Goal: Task Accomplishment & Management: Use online tool/utility

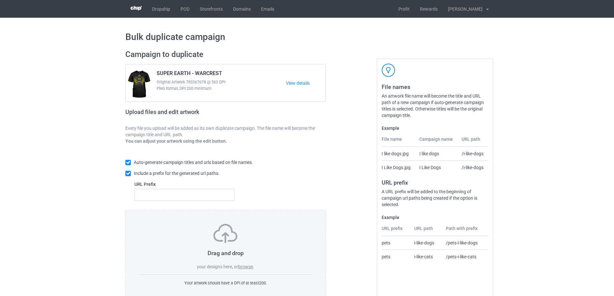
click at [247, 269] on label "browse" at bounding box center [245, 266] width 15 height 5
click at [0, 0] on input "browse" at bounding box center [0, 0] width 0 height 0
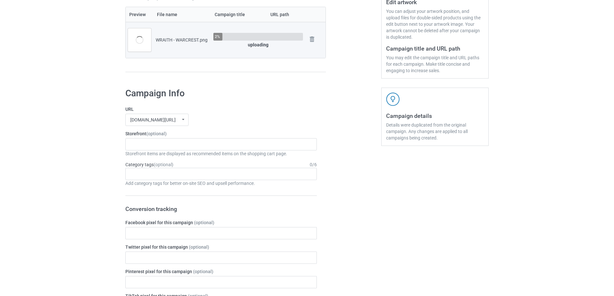
scroll to position [179, 0]
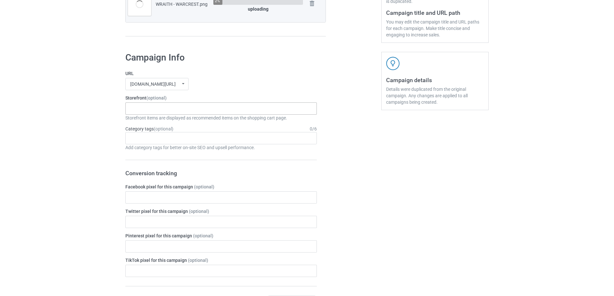
click at [176, 110] on div "THE BRONY STORE 63f4f9886fa78b002df4330f" at bounding box center [221, 109] width 192 height 12
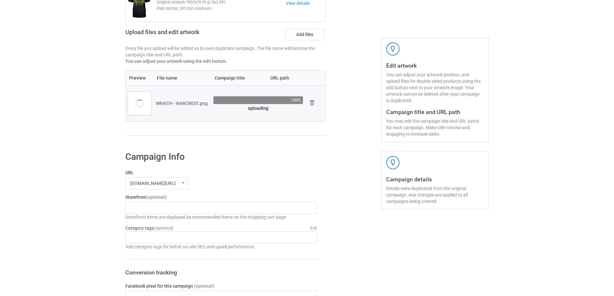
scroll to position [97, 0]
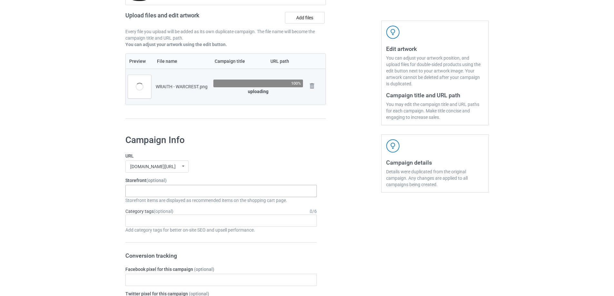
click at [178, 193] on div "THE BRONY STORE 63f4f9886fa78b002df4330f" at bounding box center [221, 191] width 192 height 12
type input "APEX"
click at [174, 203] on div "APEX FRONTIER" at bounding box center [221, 203] width 191 height 12
click at [174, 218] on div "Age > 1-19 > 1 Age > 1-12 Months > 1 Month Age > 1-12 Months Age > 1-19 Age > 1…" at bounding box center [221, 221] width 192 height 12
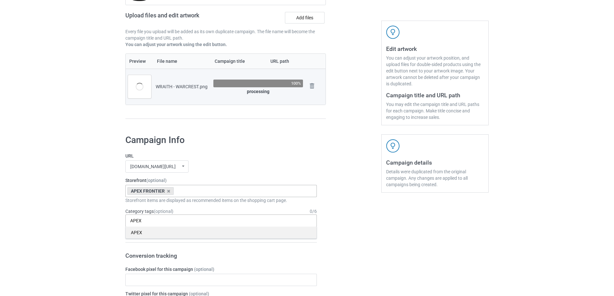
type input "APEX"
click at [174, 231] on div "APEX" at bounding box center [221, 233] width 191 height 12
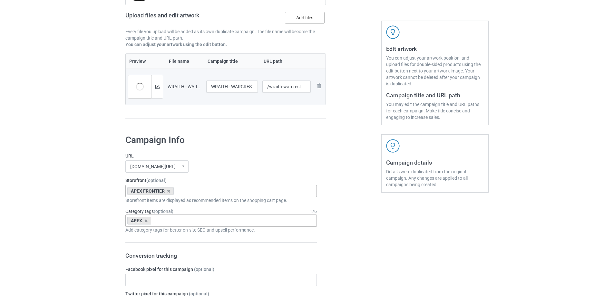
click at [302, 19] on label "Add files" at bounding box center [305, 18] width 40 height 12
click at [0, 0] on input "Add files" at bounding box center [0, 0] width 0 height 0
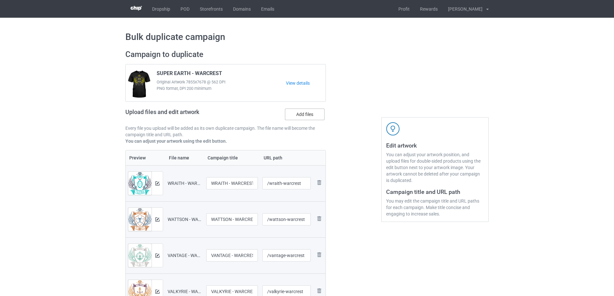
click at [309, 115] on label "Add files" at bounding box center [305, 115] width 40 height 12
click at [0, 0] on input "Add files" at bounding box center [0, 0] width 0 height 0
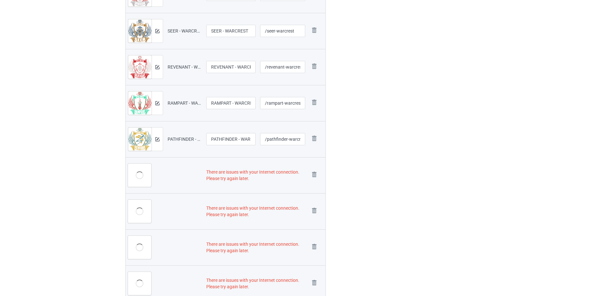
scroll to position [458, 0]
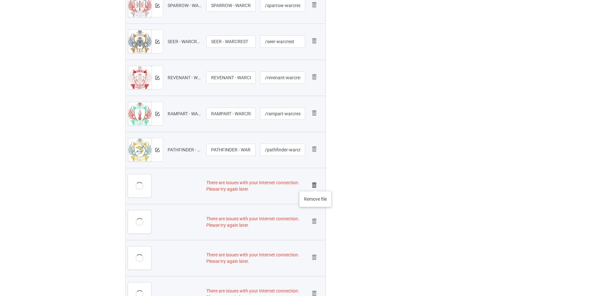
click at [316, 185] on img at bounding box center [314, 185] width 9 height 9
click at [0, 0] on img at bounding box center [0, 0] width 0 height 0
click at [316, 185] on img at bounding box center [314, 185] width 9 height 9
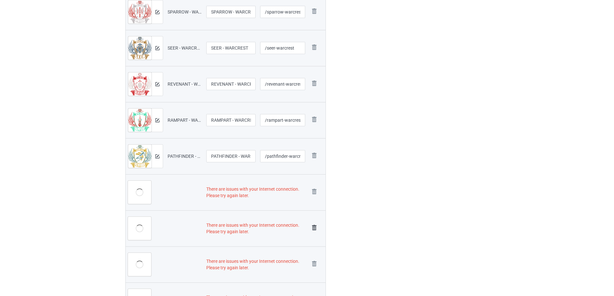
click at [316, 223] on img at bounding box center [314, 227] width 9 height 9
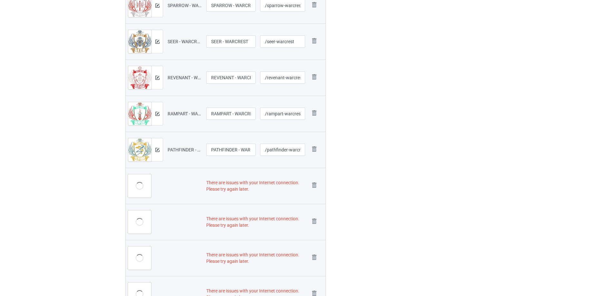
click at [0, 0] on img at bounding box center [0, 0] width 0 height 0
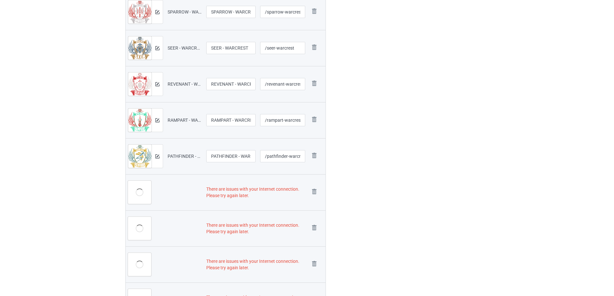
click at [0, 0] on img at bounding box center [0, 0] width 0 height 0
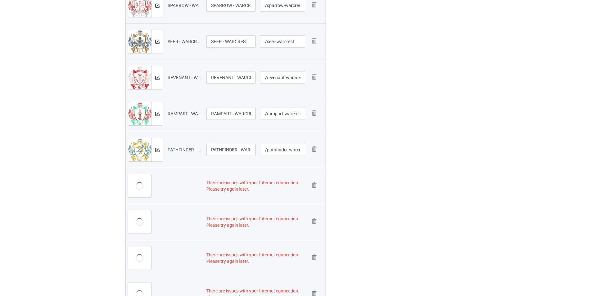
click at [0, 0] on img at bounding box center [0, 0] width 0 height 0
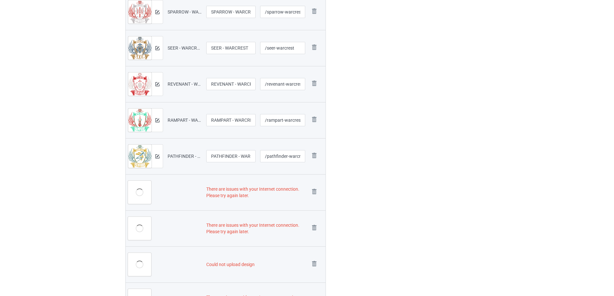
click at [0, 0] on img at bounding box center [0, 0] width 0 height 0
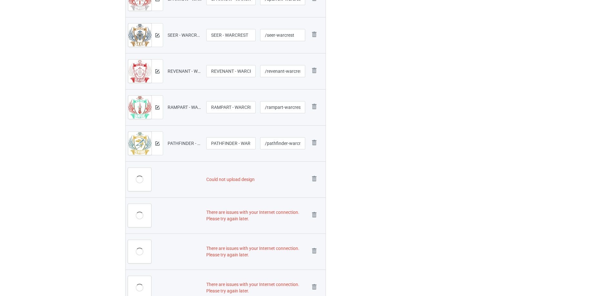
scroll to position [381, 0]
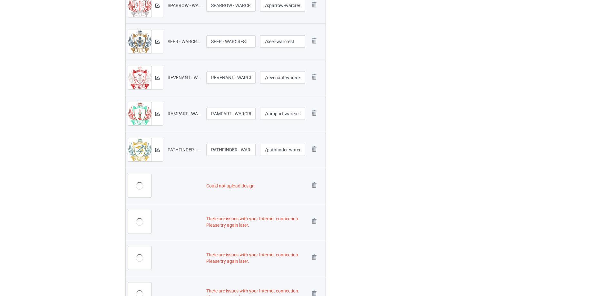
click at [0, 0] on img at bounding box center [0, 0] width 0 height 0
click at [316, 217] on link at bounding box center [314, 222] width 9 height 11
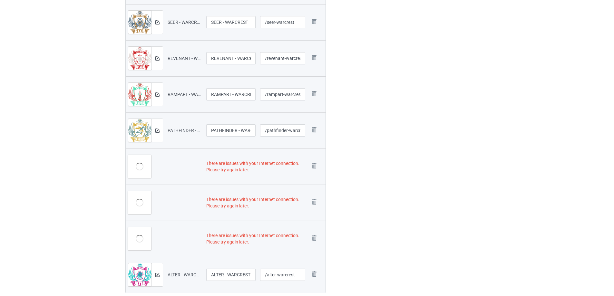
scroll to position [362, 0]
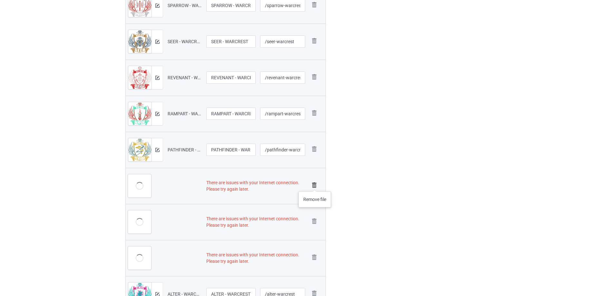
click at [315, 185] on img at bounding box center [314, 185] width 9 height 9
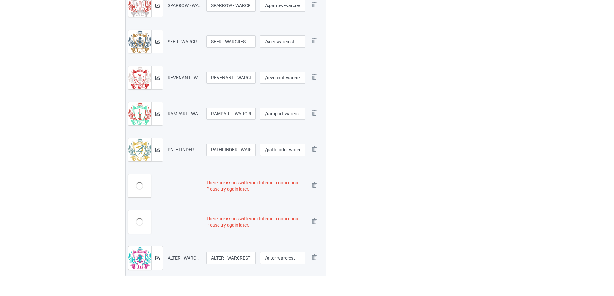
click at [0, 0] on img at bounding box center [0, 0] width 0 height 0
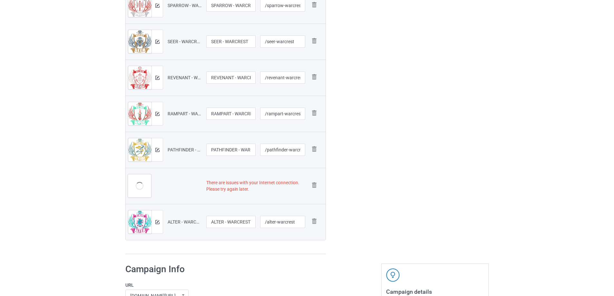
click at [0, 0] on img at bounding box center [0, 0] width 0 height 0
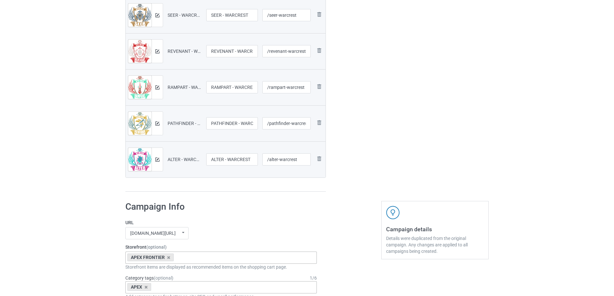
scroll to position [322, 0]
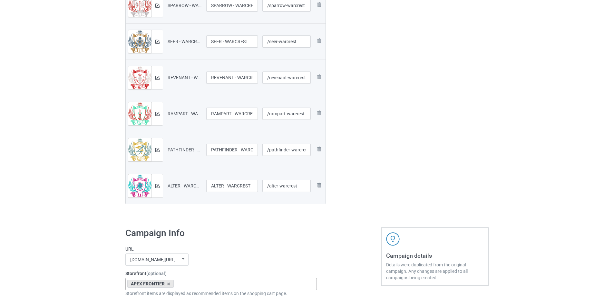
click at [0, 0] on img at bounding box center [0, 0] width 0 height 0
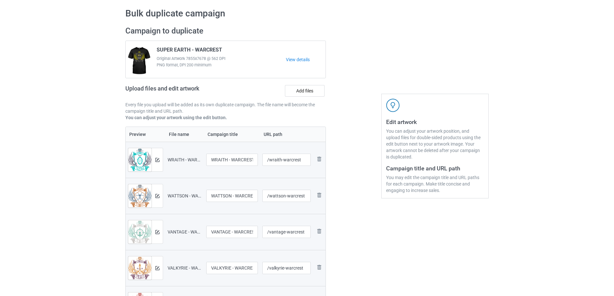
scroll to position [0, 0]
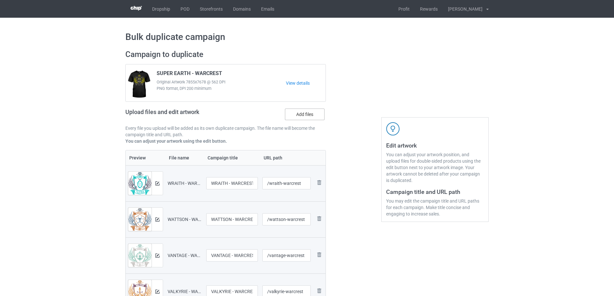
click at [313, 115] on label "Add files" at bounding box center [305, 115] width 40 height 12
click at [0, 0] on input "Add files" at bounding box center [0, 0] width 0 height 0
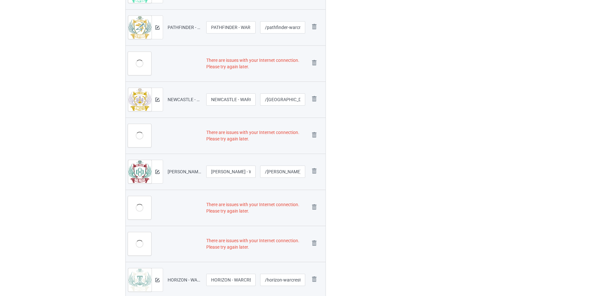
scroll to position [497, 0]
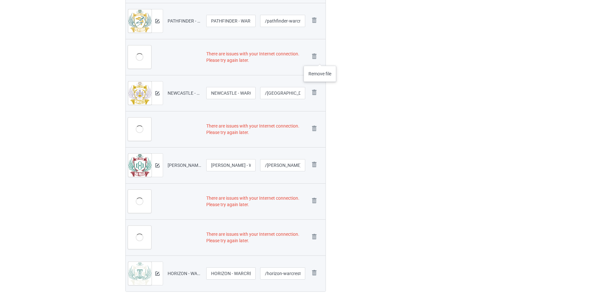
click at [320, 59] on div "Remove file" at bounding box center [317, 57] width 14 height 11
click at [312, 56] on img at bounding box center [314, 56] width 9 height 9
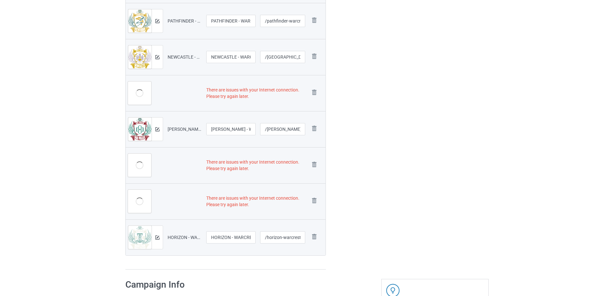
click at [0, 0] on img at bounding box center [0, 0] width 0 height 0
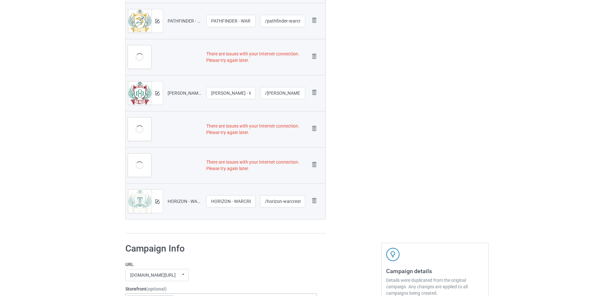
click at [0, 0] on img at bounding box center [0, 0] width 0 height 0
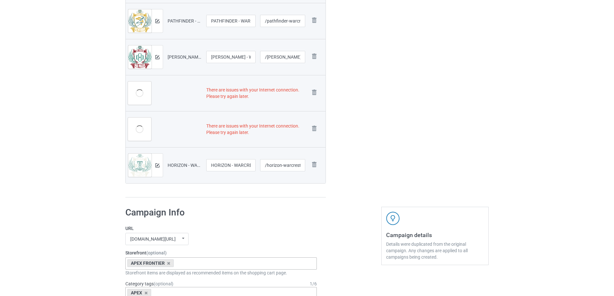
click at [0, 0] on img at bounding box center [0, 0] width 0 height 0
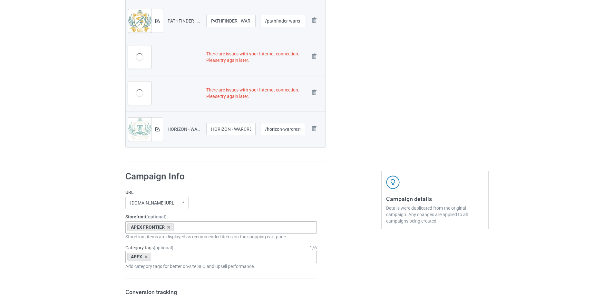
click at [0, 0] on img at bounding box center [0, 0] width 0 height 0
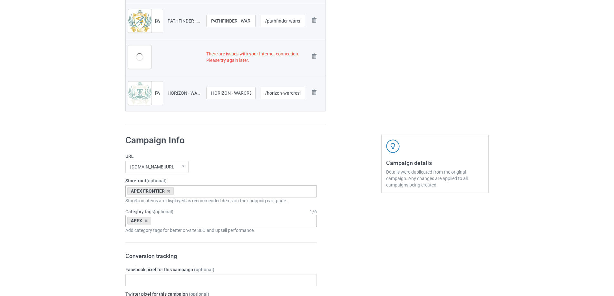
click at [0, 0] on img at bounding box center [0, 0] width 0 height 0
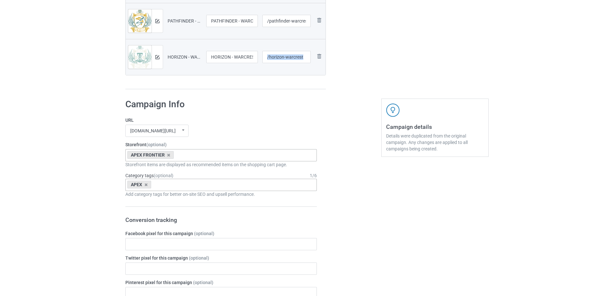
click at [312, 56] on td "/horizon-warcrest" at bounding box center [286, 57] width 53 height 36
click at [0, 0] on img at bounding box center [0, 0] width 0 height 0
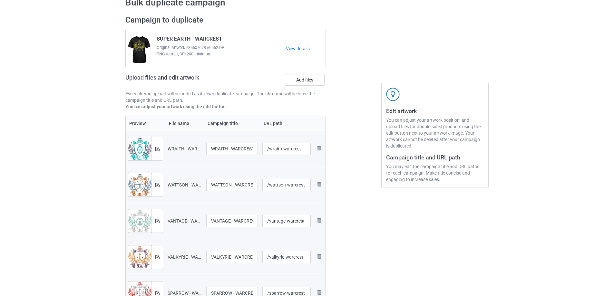
scroll to position [32, 0]
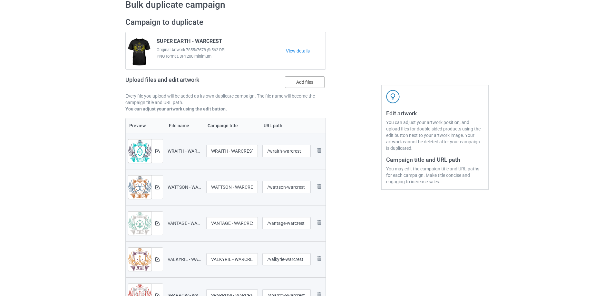
click at [306, 86] on label "Add files" at bounding box center [305, 82] width 40 height 12
click at [0, 0] on input "Add files" at bounding box center [0, 0] width 0 height 0
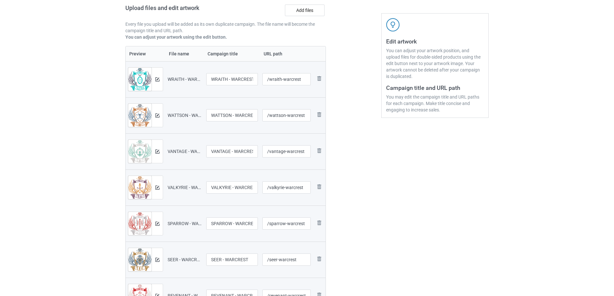
scroll to position [0, 0]
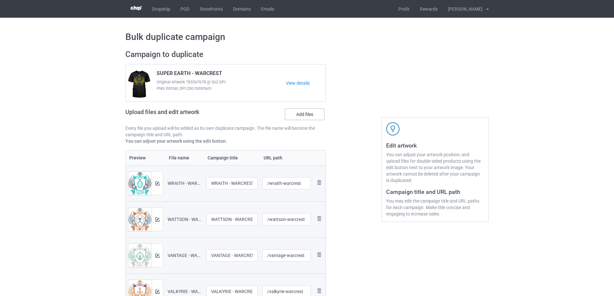
click at [309, 114] on label "Add files" at bounding box center [305, 115] width 40 height 12
click at [0, 0] on input "Add files" at bounding box center [0, 0] width 0 height 0
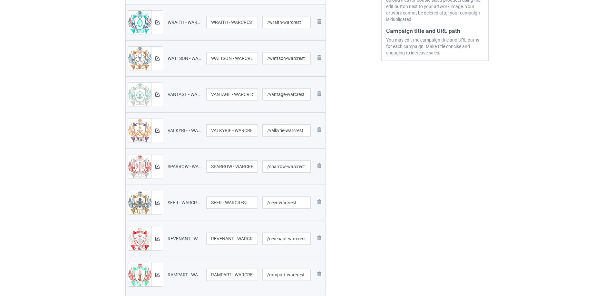
scroll to position [32, 0]
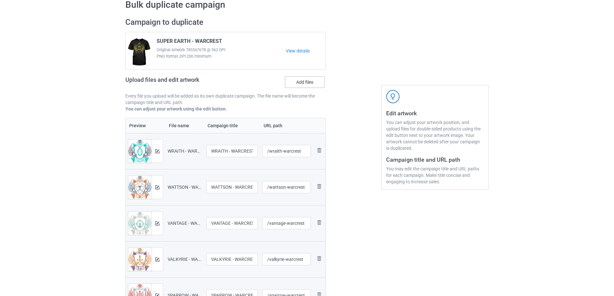
click at [305, 88] on label "Add files" at bounding box center [305, 82] width 40 height 12
click at [0, 0] on input "Add files" at bounding box center [0, 0] width 0 height 0
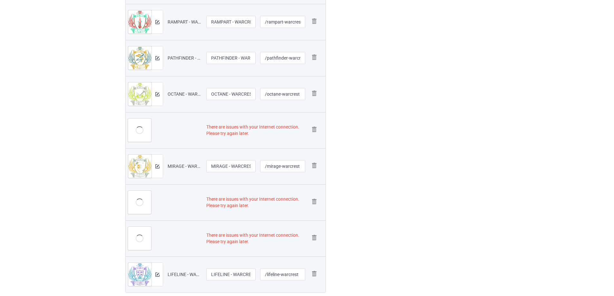
scroll to position [458, 0]
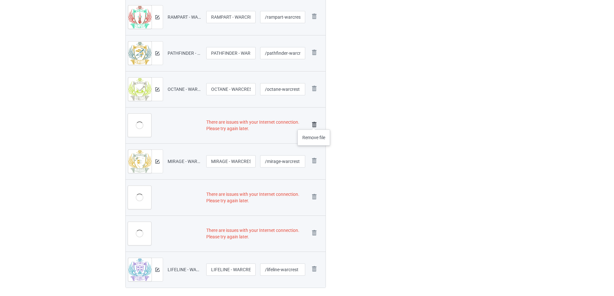
click at [314, 123] on img at bounding box center [314, 124] width 9 height 9
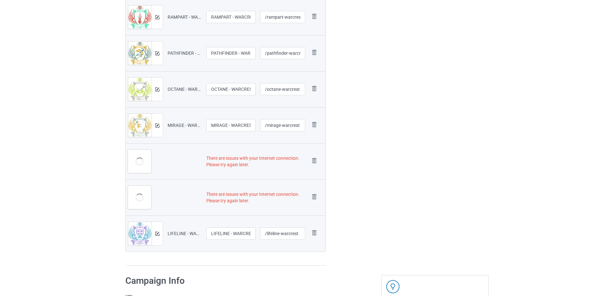
click at [0, 0] on img at bounding box center [0, 0] width 0 height 0
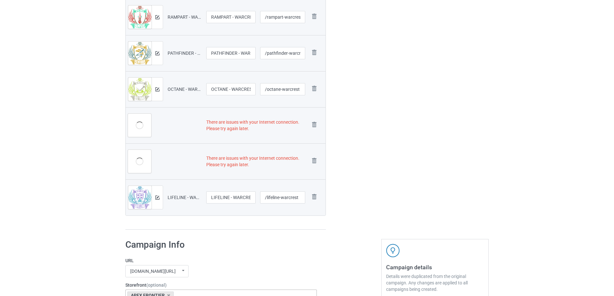
click at [0, 0] on img at bounding box center [0, 0] width 0 height 0
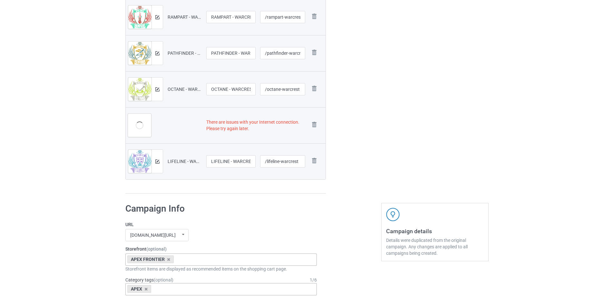
click at [0, 0] on img at bounding box center [0, 0] width 0 height 0
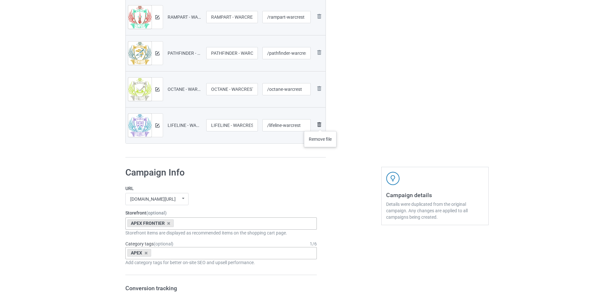
click at [320, 125] on img at bounding box center [319, 125] width 8 height 8
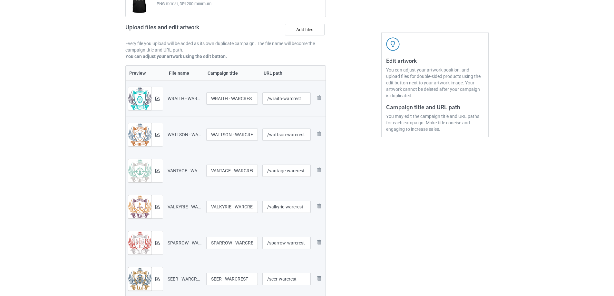
scroll to position [0, 0]
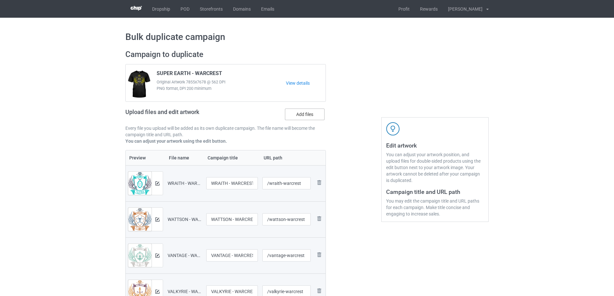
click at [298, 115] on label "Add files" at bounding box center [305, 115] width 40 height 12
click at [0, 0] on input "Add files" at bounding box center [0, 0] width 0 height 0
click at [306, 118] on label "Add files" at bounding box center [305, 115] width 40 height 12
click at [0, 0] on input "Add files" at bounding box center [0, 0] width 0 height 0
click at [307, 117] on label "Add files" at bounding box center [305, 115] width 40 height 12
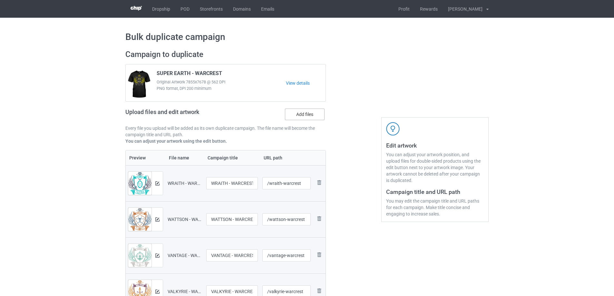
click at [0, 0] on input "Add files" at bounding box center [0, 0] width 0 height 0
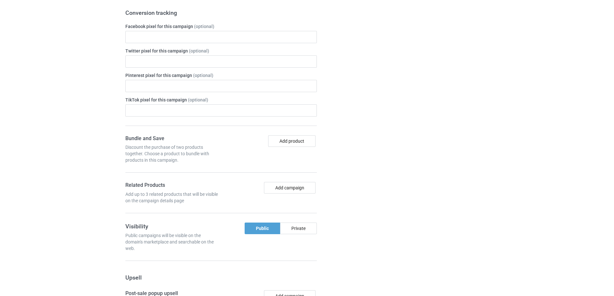
scroll to position [1464, 0]
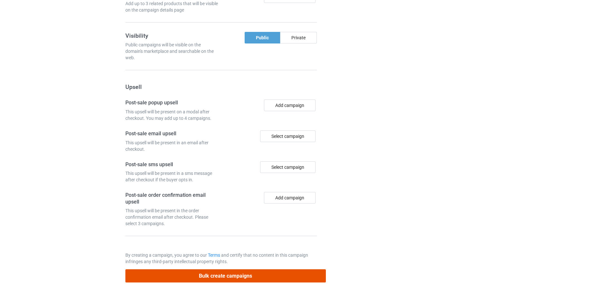
click at [226, 271] on button "Bulk create campaigns" at bounding box center [225, 276] width 201 height 13
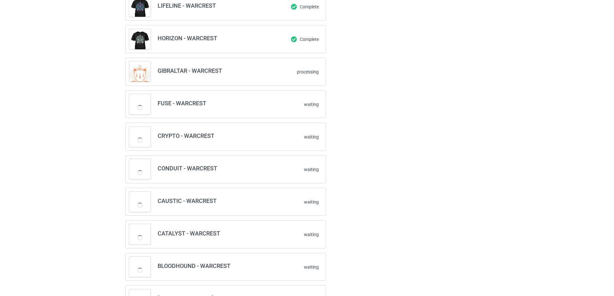
scroll to position [642, 0]
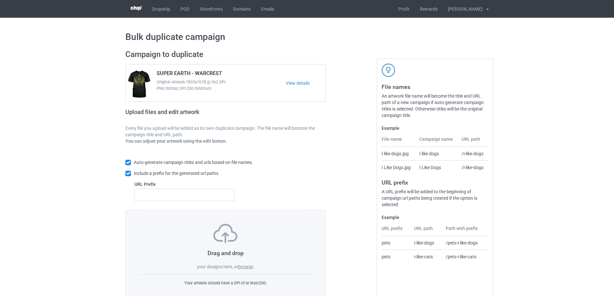
click at [247, 267] on label "browse" at bounding box center [245, 266] width 15 height 5
click at [0, 0] on input "browse" at bounding box center [0, 0] width 0 height 0
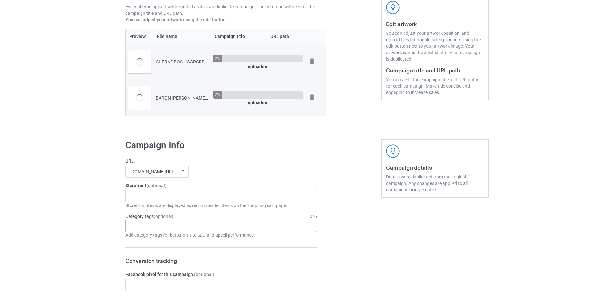
scroll to position [129, 0]
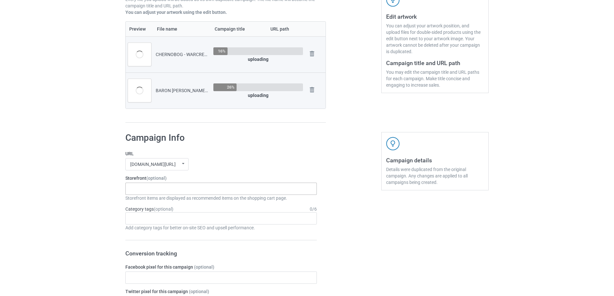
click at [183, 186] on div "APEX FRONTIER 688a46c5e892fe00316a1250" at bounding box center [221, 189] width 192 height 12
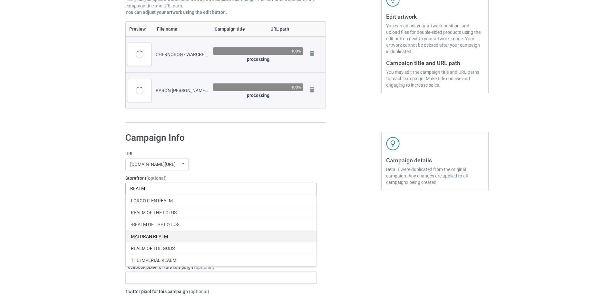
type input "REALM"
click at [173, 242] on div "MATORAN REALM" at bounding box center [221, 237] width 191 height 12
click at [174, 190] on icon at bounding box center [172, 189] width 3 height 4
click at [167, 247] on div "REALM OF THE GODS" at bounding box center [221, 248] width 191 height 12
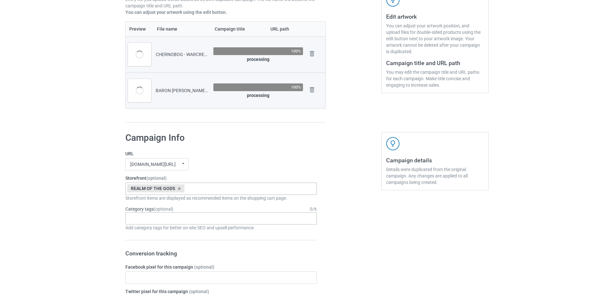
click at [137, 218] on input "text" at bounding box center [135, 218] width 10 height 5
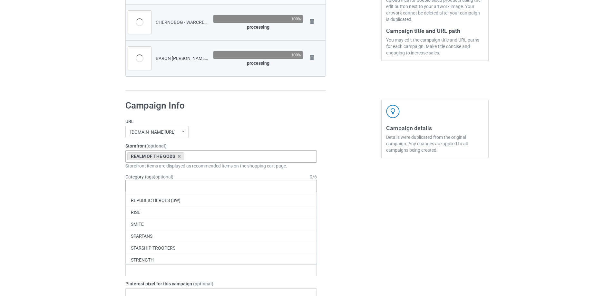
scroll to position [27967, 0]
click at [160, 230] on div "SMITE" at bounding box center [221, 227] width 191 height 12
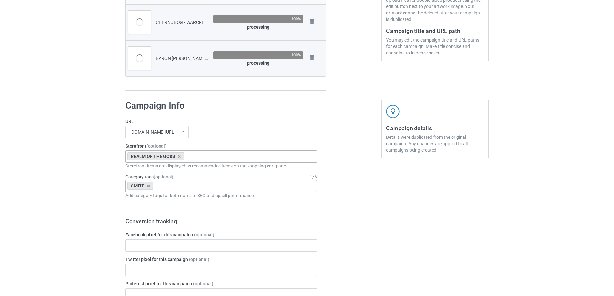
click at [11, 223] on div "Bulk duplicate campaign Campaign to duplicate SUPER EARTH - WARCREST Original A…" at bounding box center [307, 276] width 614 height 839
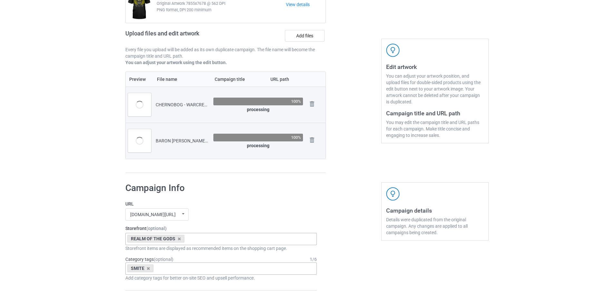
scroll to position [64, 0]
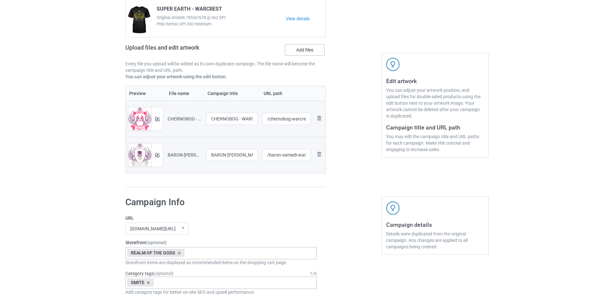
click at [302, 51] on label "Add files" at bounding box center [305, 50] width 40 height 12
click at [0, 0] on input "Add files" at bounding box center [0, 0] width 0 height 0
click at [303, 53] on label "Add files" at bounding box center [305, 50] width 40 height 12
click at [0, 0] on input "Add files" at bounding box center [0, 0] width 0 height 0
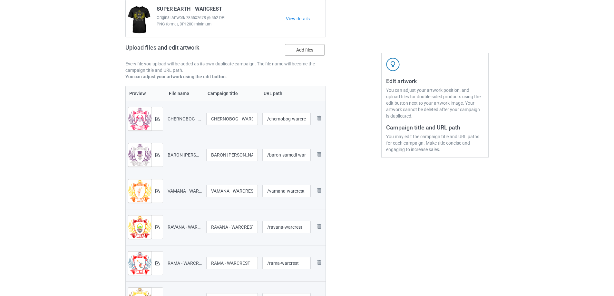
click at [313, 52] on label "Add files" at bounding box center [305, 50] width 40 height 12
click at [0, 0] on input "Add files" at bounding box center [0, 0] width 0 height 0
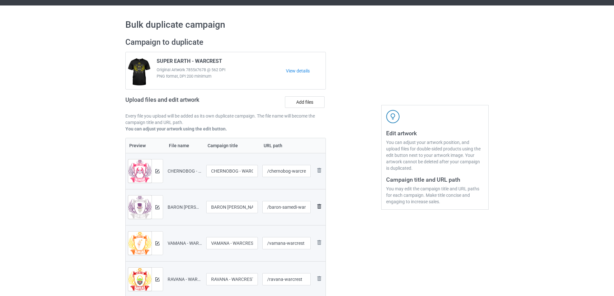
scroll to position [32, 0]
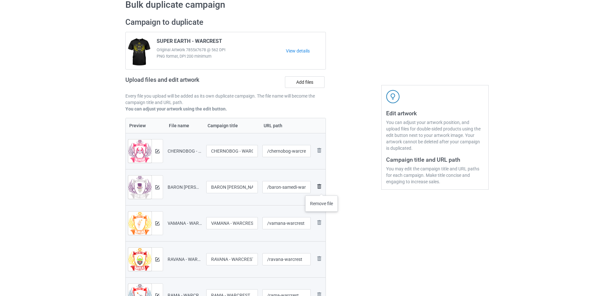
click at [322, 189] on img at bounding box center [319, 187] width 8 height 8
click at [321, 188] on img at bounding box center [319, 187] width 8 height 8
click at [0, 0] on img at bounding box center [0, 0] width 0 height 0
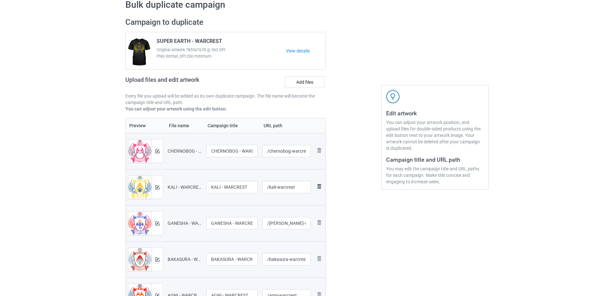
click at [321, 188] on img at bounding box center [319, 187] width 8 height 8
click at [0, 0] on img at bounding box center [0, 0] width 0 height 0
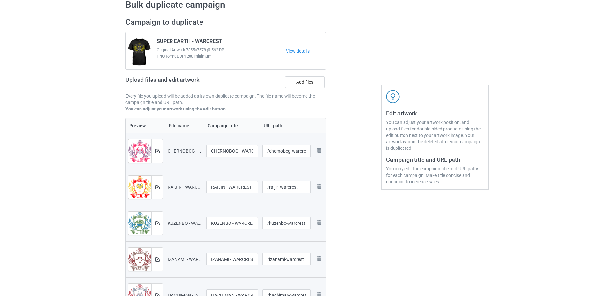
click at [0, 0] on img at bounding box center [0, 0] width 0 height 0
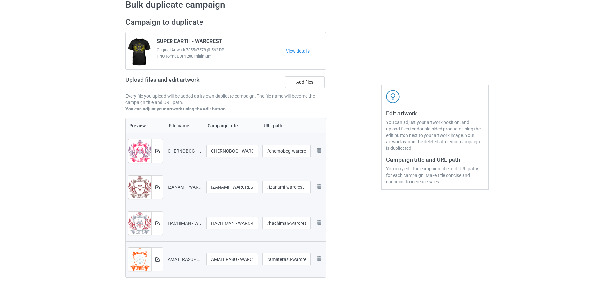
click at [0, 0] on img at bounding box center [0, 0] width 0 height 0
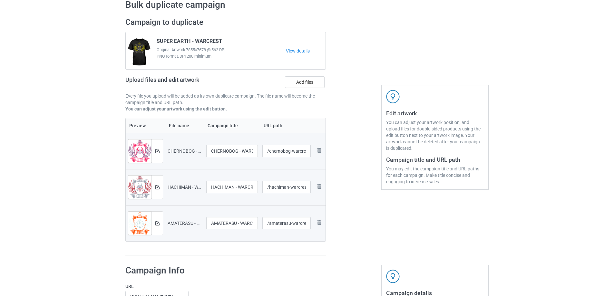
click at [0, 0] on img at bounding box center [0, 0] width 0 height 0
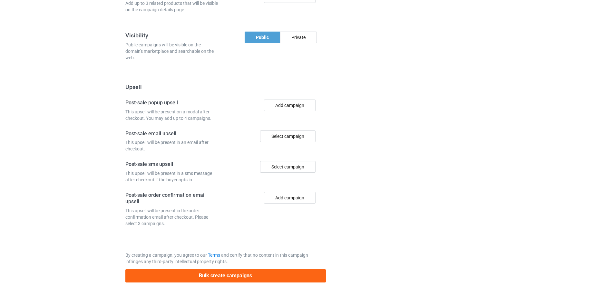
scroll to position [532, 0]
click at [249, 280] on button "Bulk create campaigns" at bounding box center [225, 276] width 201 height 13
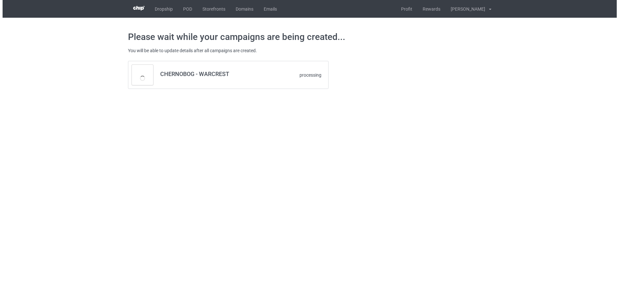
scroll to position [0, 0]
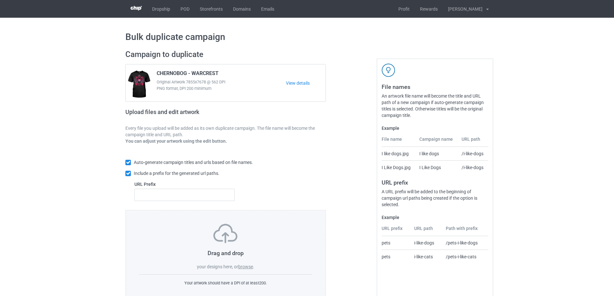
click at [245, 266] on label "browse" at bounding box center [245, 266] width 15 height 5
click at [0, 0] on input "browse" at bounding box center [0, 0] width 0 height 0
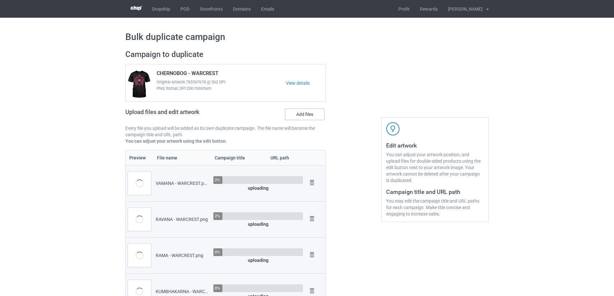
click at [300, 113] on label "Add files" at bounding box center [305, 115] width 40 height 12
click at [0, 0] on input "Add files" at bounding box center [0, 0] width 0 height 0
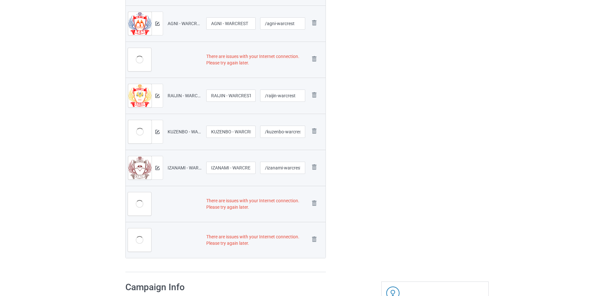
scroll to position [471, 0]
